Goal: Transaction & Acquisition: Book appointment/travel/reservation

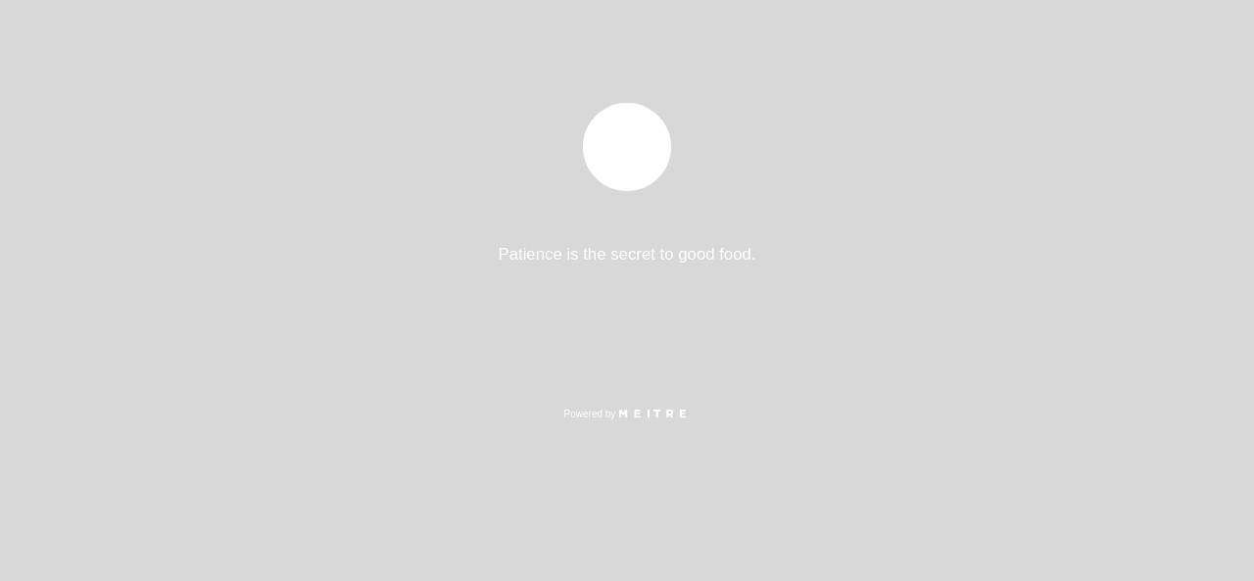
select select "es"
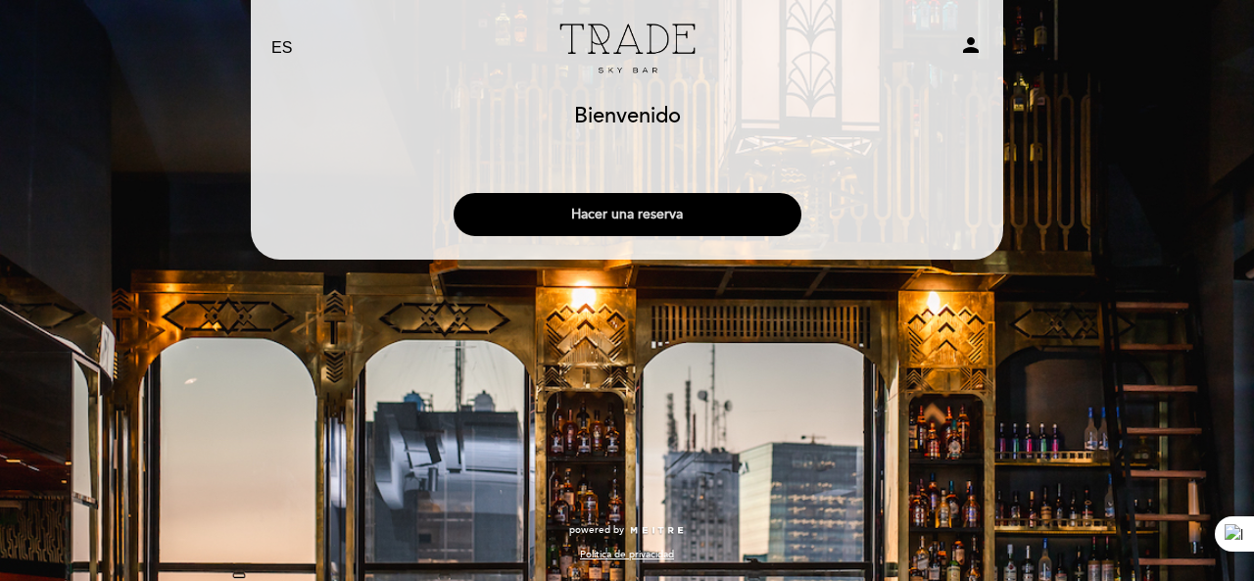
click at [581, 206] on button "Hacer una reserva" at bounding box center [628, 214] width 348 height 43
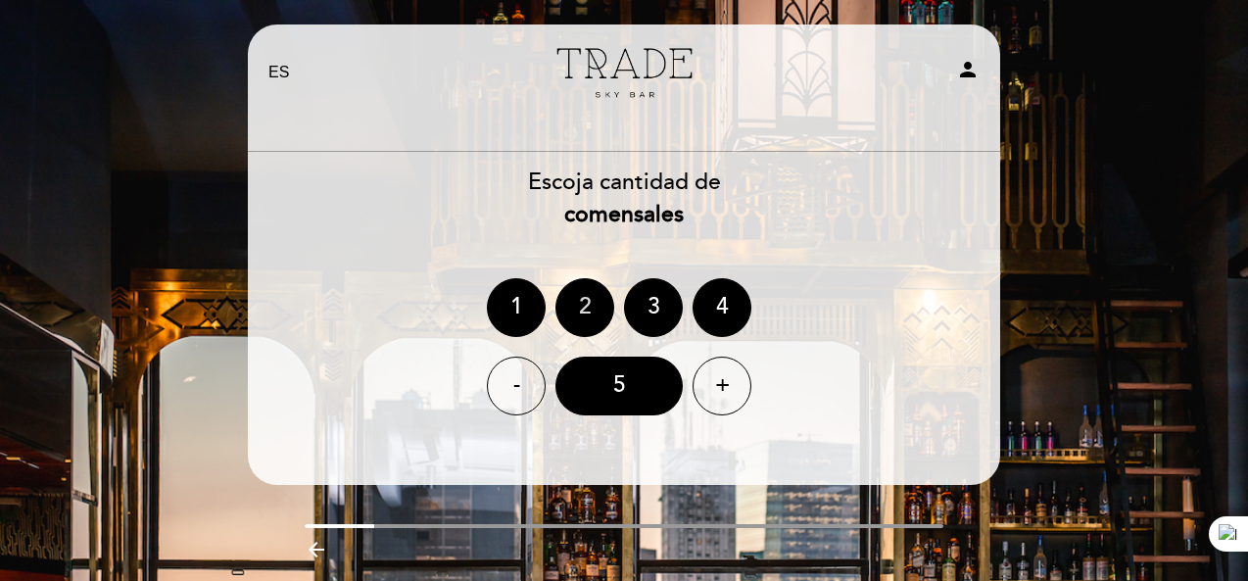
click at [574, 294] on div "2" at bounding box center [584, 307] width 59 height 59
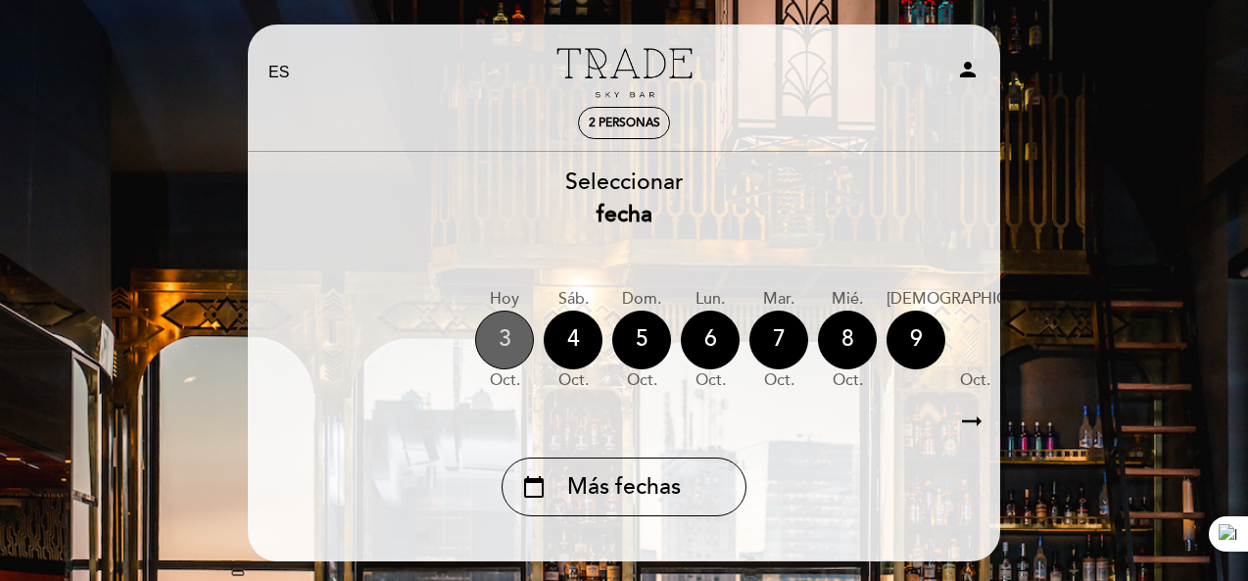
click at [511, 348] on div "3" at bounding box center [504, 340] width 59 height 59
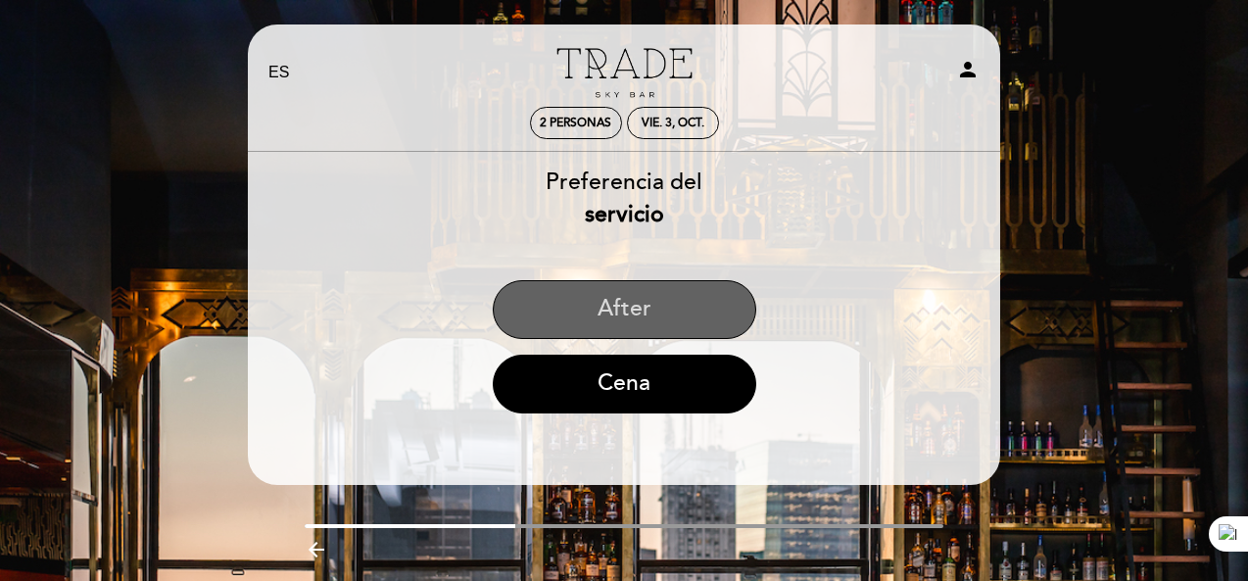
click at [653, 332] on button "After" at bounding box center [625, 309] width 264 height 59
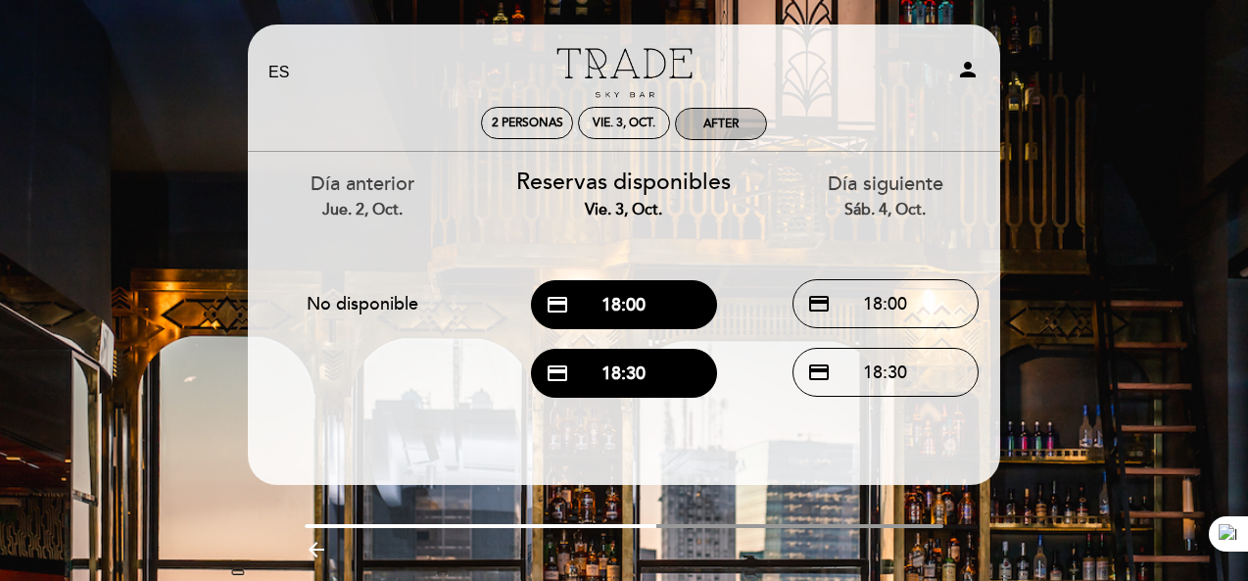
click at [715, 128] on div "After" at bounding box center [720, 124] width 35 height 15
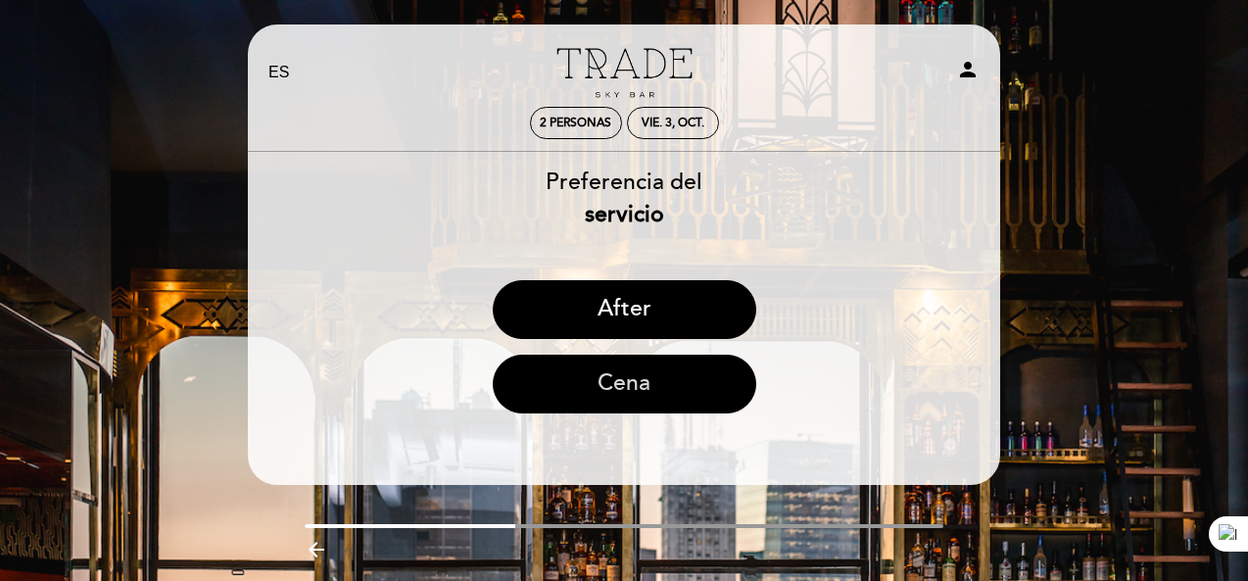
click at [584, 401] on button "Cena" at bounding box center [625, 384] width 264 height 59
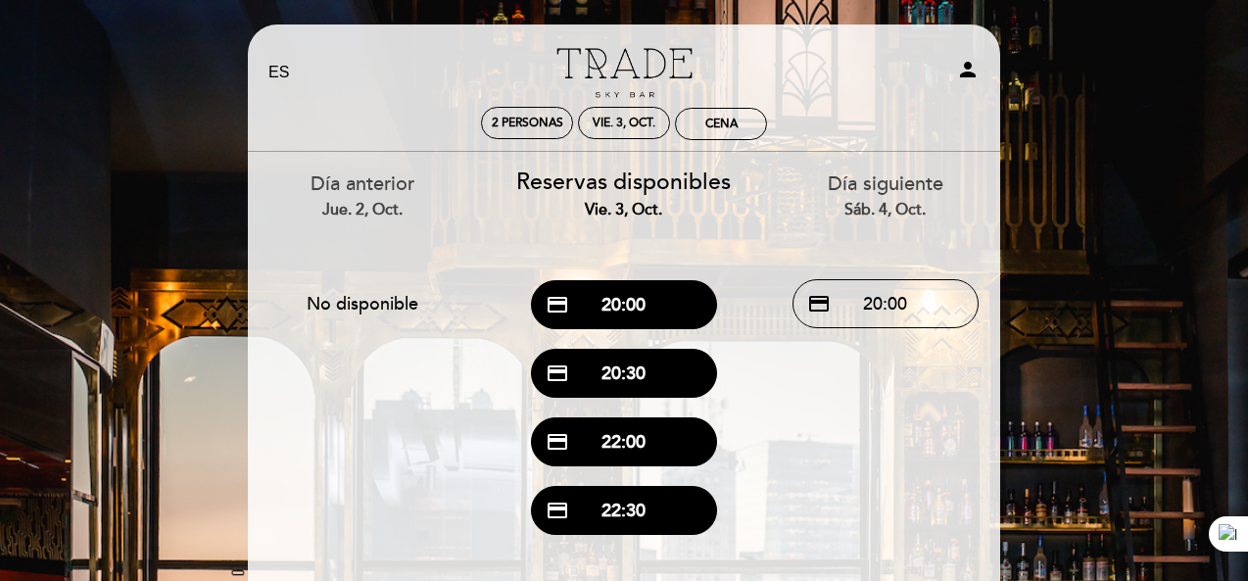
scroll to position [186, 0]
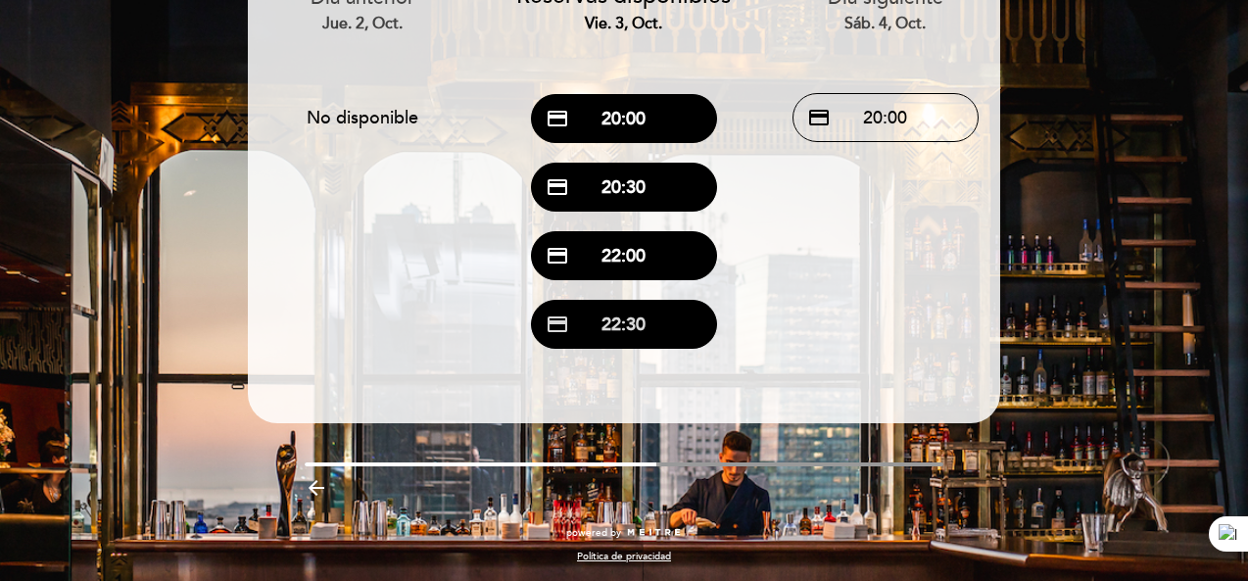
click at [622, 338] on button "credit_card 22:30" at bounding box center [624, 324] width 186 height 49
click at [605, 328] on button "credit_card 22:30" at bounding box center [624, 324] width 186 height 49
